Goal: Information Seeking & Learning: Learn about a topic

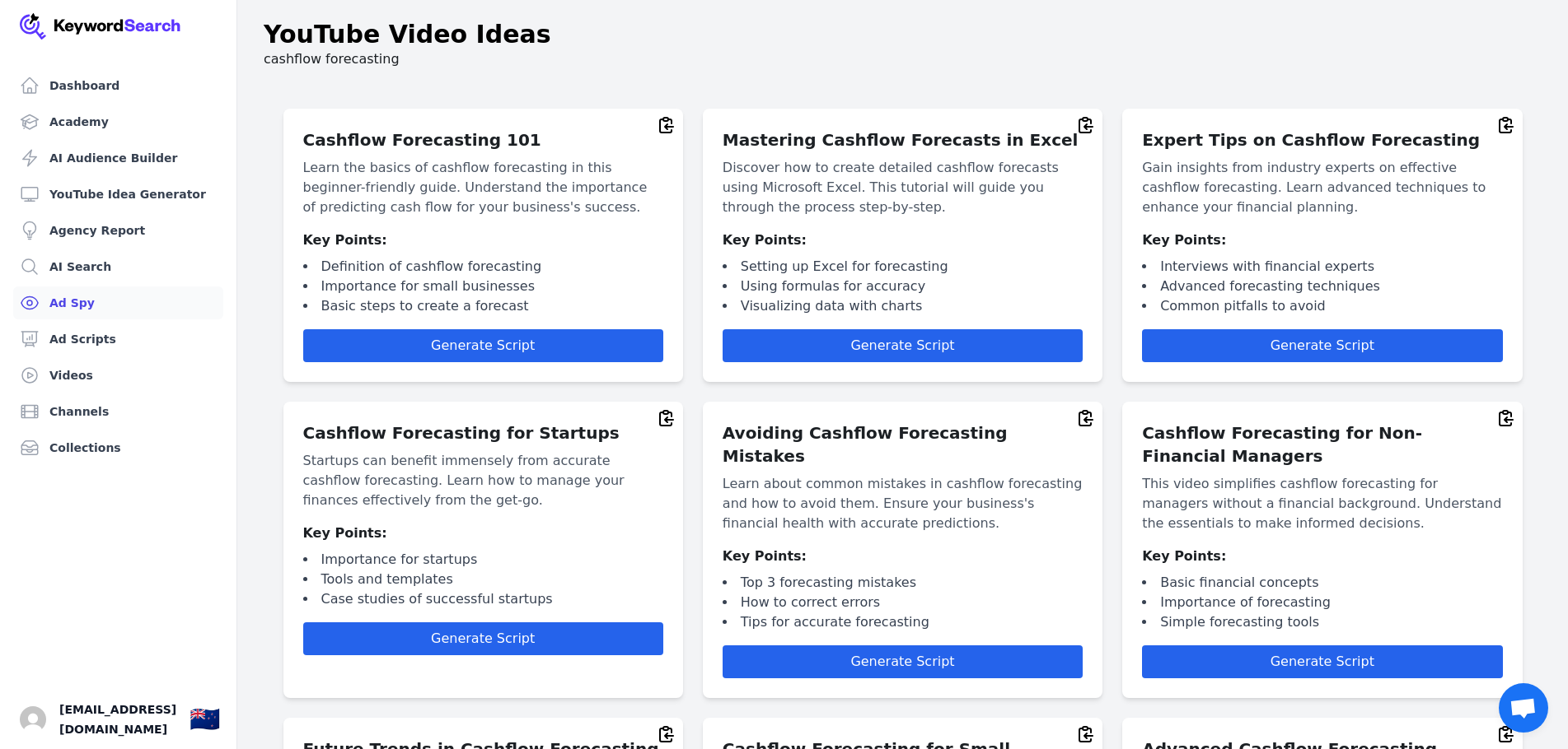
click at [103, 307] on link "Ad Spy" at bounding box center [118, 303] width 210 height 33
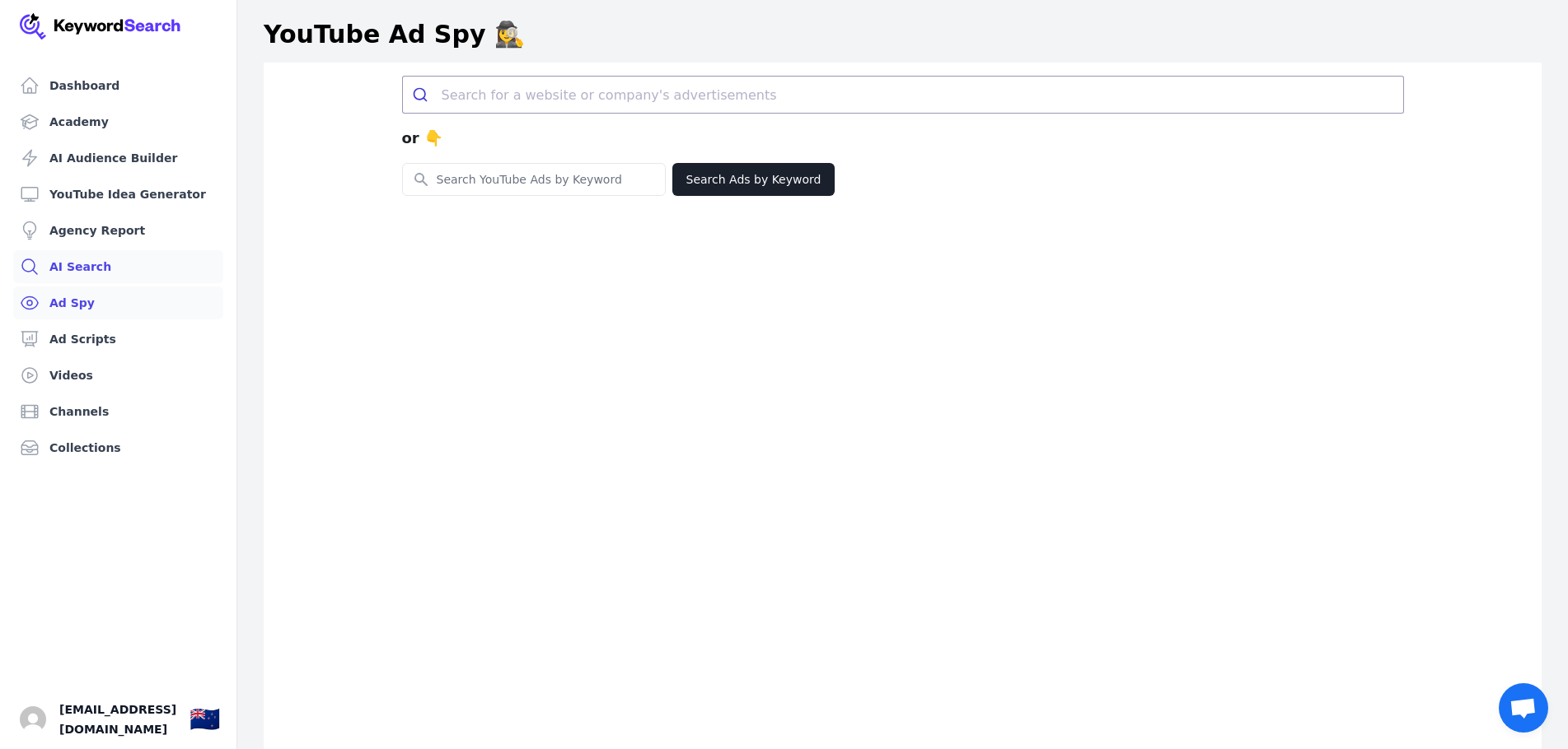
click at [94, 263] on link "AI Search" at bounding box center [118, 267] width 210 height 33
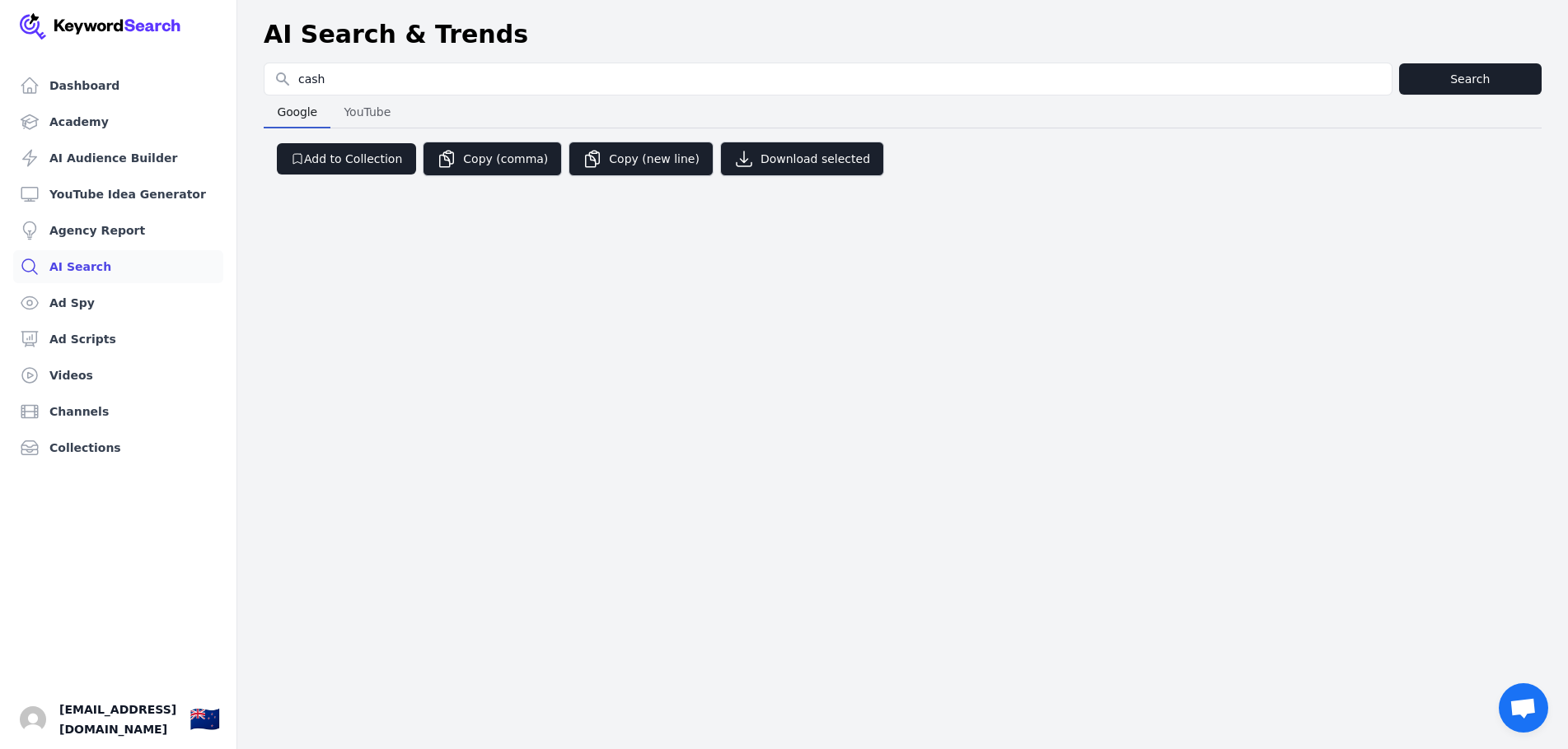
type input "cashflow forcasting"
click at [1511, 84] on button "Search" at bounding box center [1470, 79] width 143 height 31
select select "50"
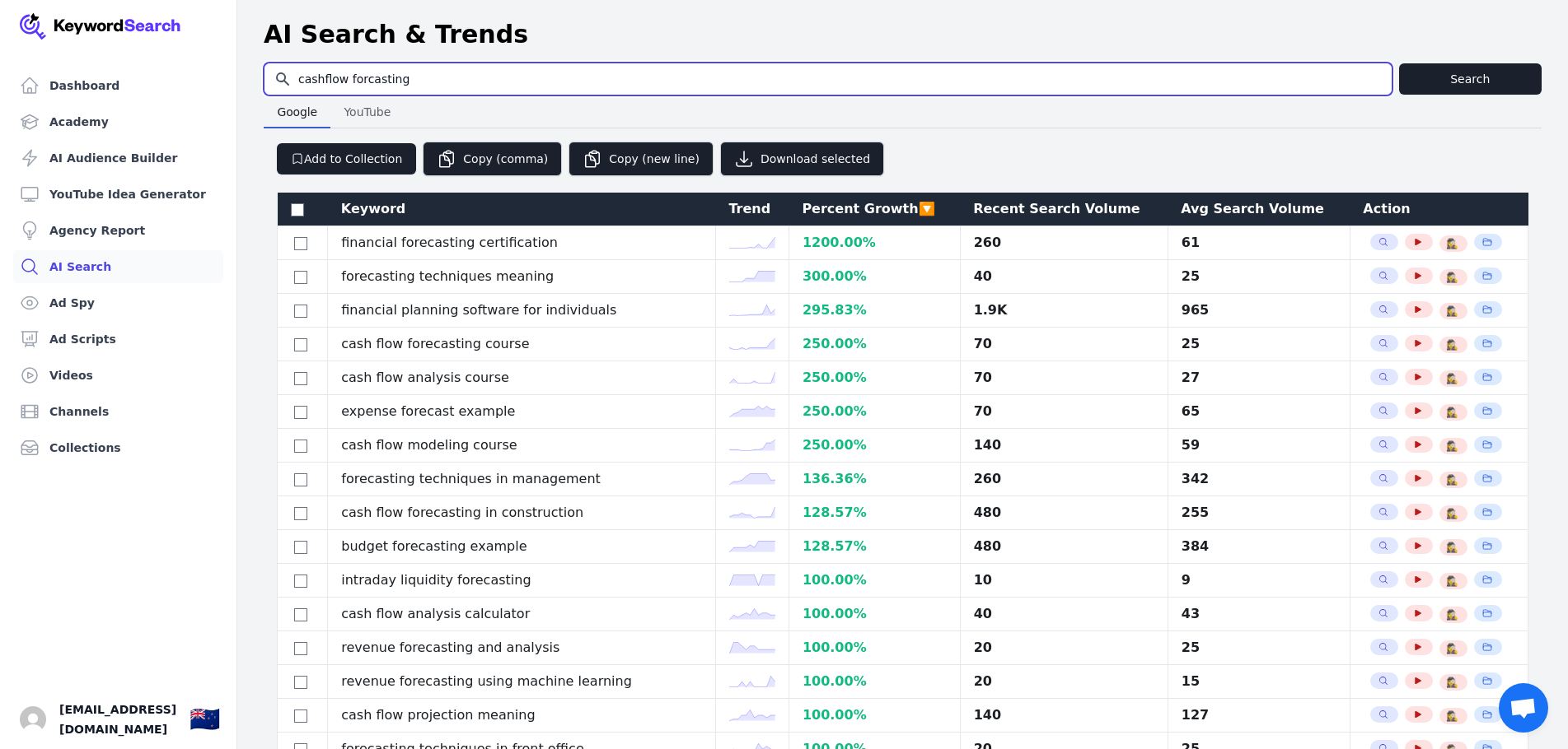
drag, startPoint x: 425, startPoint y: 88, endPoint x: 385, endPoint y: 86, distance: 40.0
click at [385, 86] on input "cashflow forcasting" at bounding box center [828, 79] width 1127 height 31
click at [364, 76] on input "cashflow forcasting" at bounding box center [828, 79] width 1127 height 31
drag, startPoint x: 412, startPoint y: 76, endPoint x: 252, endPoint y: 76, distance: 160.0
